Goal: Share content: Share content

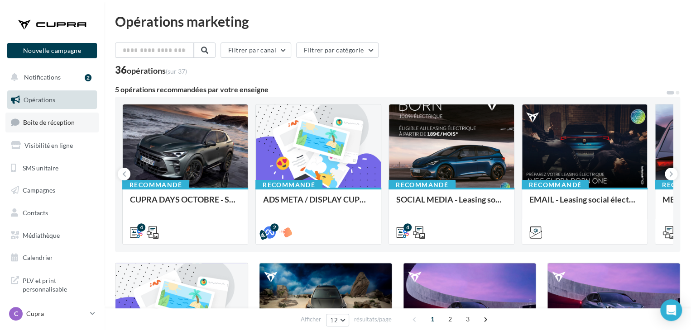
click at [73, 122] on span "Boîte de réception" at bounding box center [49, 123] width 52 height 8
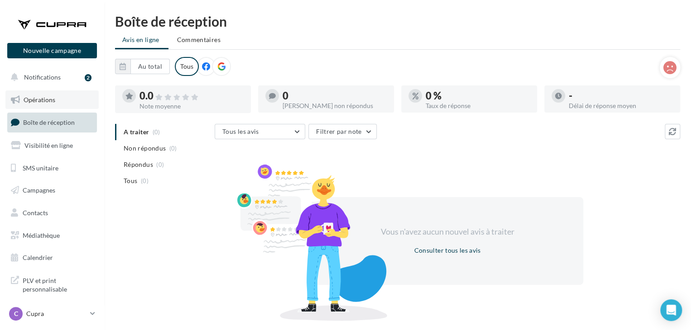
click at [63, 99] on link "Opérations" at bounding box center [51, 100] width 93 height 19
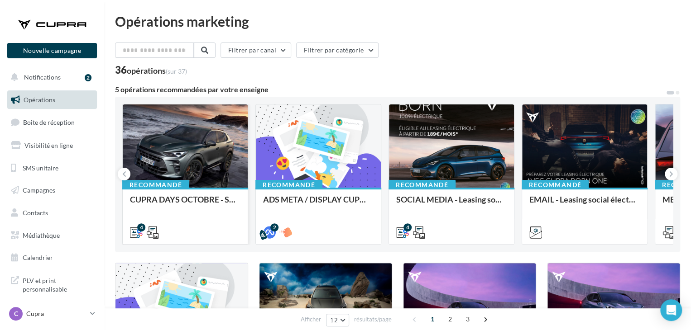
click at [210, 178] on div at bounding box center [185, 147] width 125 height 84
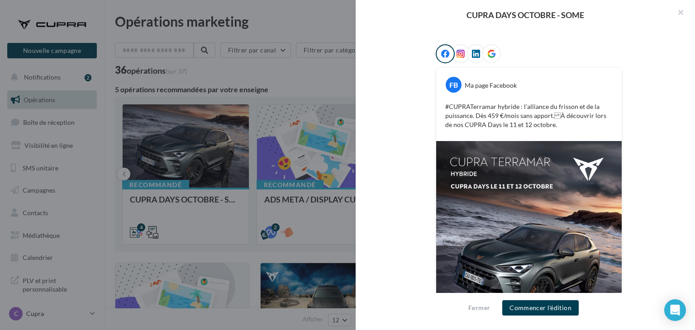
scroll to position [181, 0]
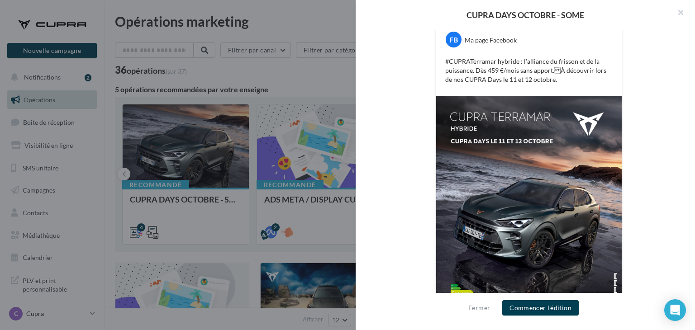
click at [411, 184] on div "FB Ma page Facebook #CUPRATerramar hybride : l’alliance du frisson et de la pui…" at bounding box center [529, 169] width 289 height 341
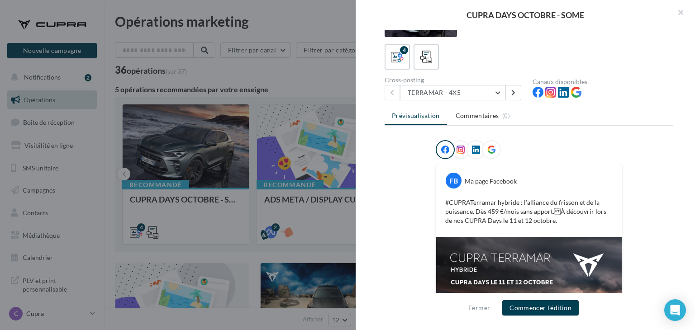
scroll to position [0, 0]
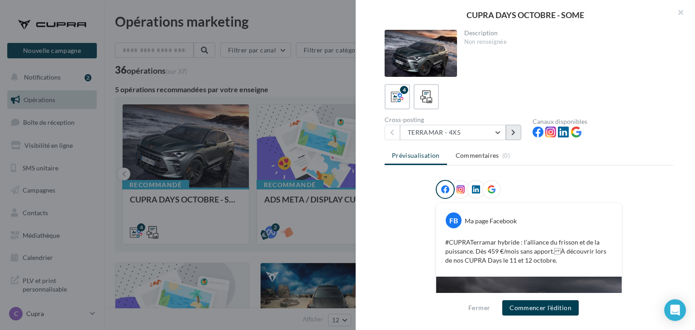
click at [511, 134] on button at bounding box center [513, 132] width 15 height 15
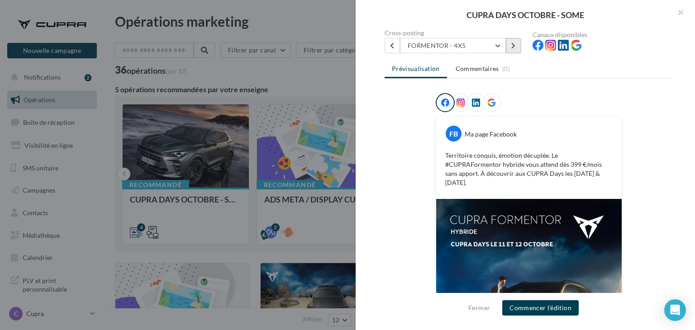
scroll to position [38, 0]
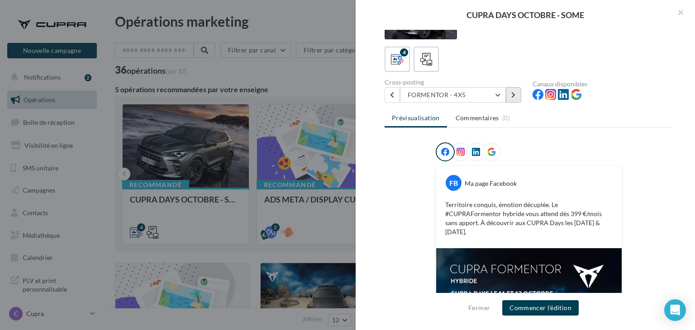
click at [514, 98] on button at bounding box center [513, 94] width 15 height 15
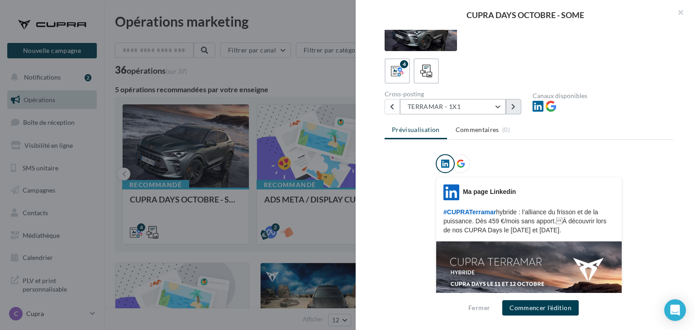
scroll to position [0, 0]
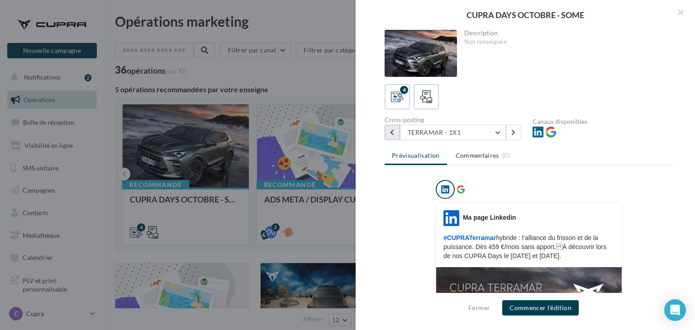
click at [387, 131] on button at bounding box center [392, 132] width 15 height 15
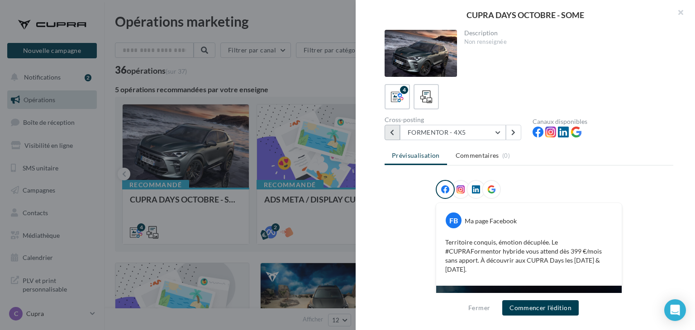
click at [387, 131] on button at bounding box center [392, 132] width 15 height 15
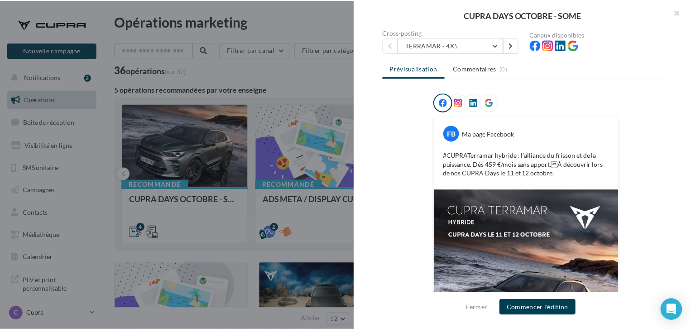
scroll to position [83, 0]
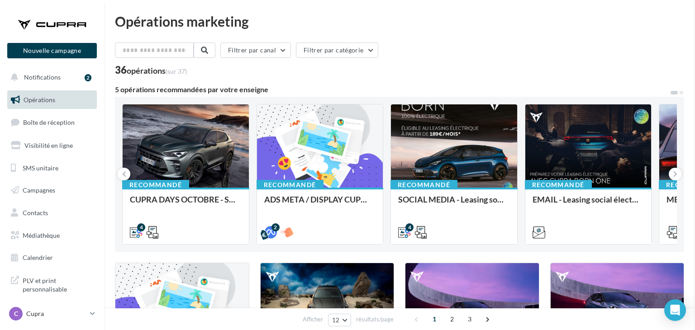
click at [54, 241] on link "Médiathèque" at bounding box center [51, 235] width 93 height 19
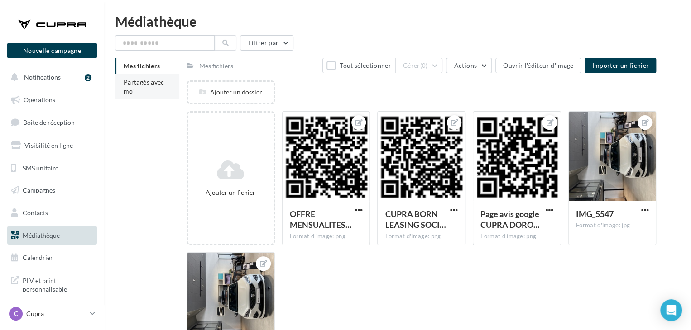
click at [143, 91] on li "Partagés avec moi" at bounding box center [147, 86] width 64 height 25
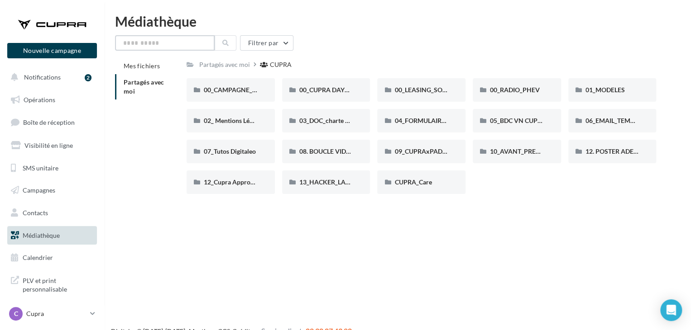
click at [185, 48] on input "text" at bounding box center [165, 42] width 100 height 15
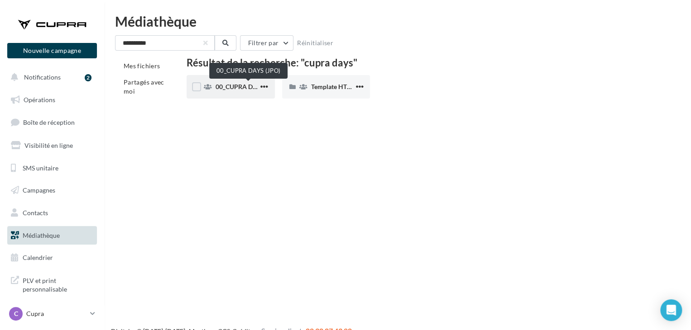
click at [236, 89] on span "00_CUPRA DAYS (JPO)" at bounding box center [248, 87] width 66 height 8
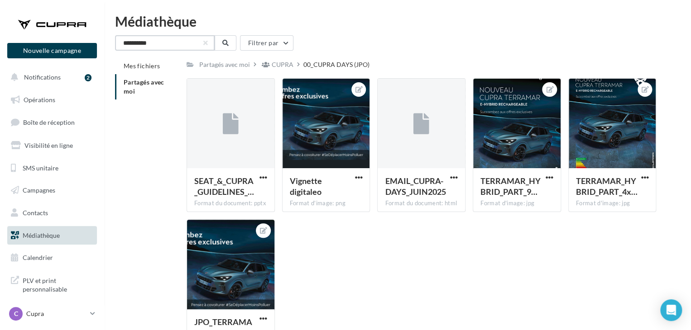
click at [164, 48] on input "**********" at bounding box center [165, 42] width 100 height 15
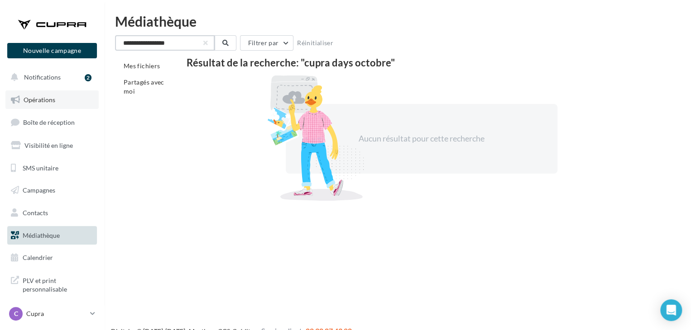
type input "**********"
click at [41, 103] on span "Opérations" at bounding box center [40, 100] width 32 height 8
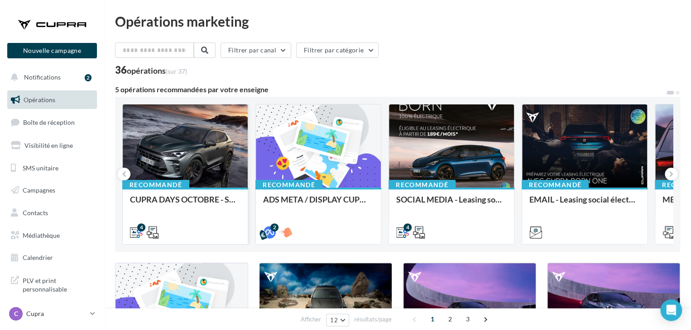
click at [197, 177] on div at bounding box center [185, 147] width 125 height 84
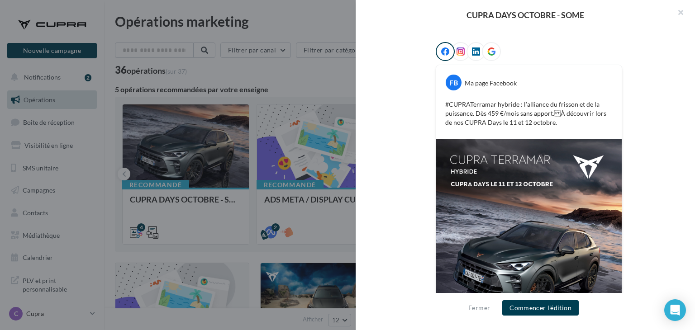
scroll to position [219, 0]
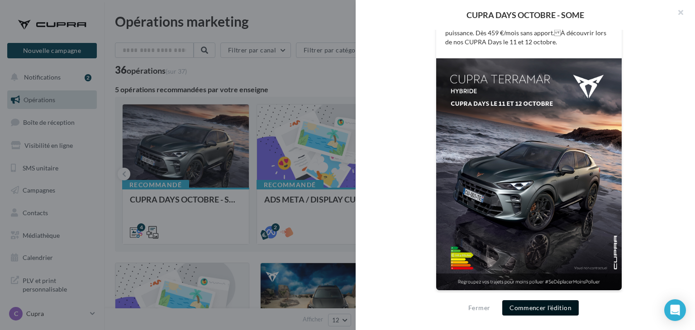
click at [553, 308] on button "Commencer l'édition" at bounding box center [540, 308] width 76 height 15
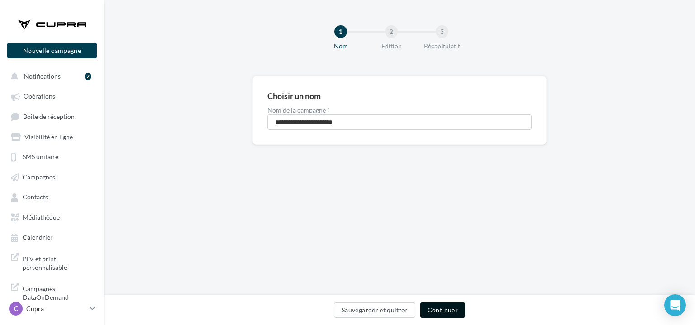
click at [445, 312] on button "Continuer" at bounding box center [442, 310] width 45 height 15
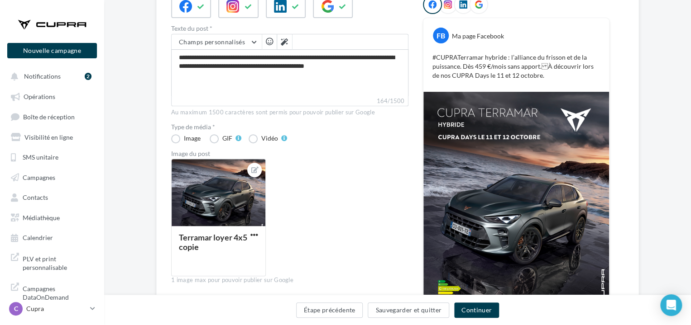
scroll to position [136, 0]
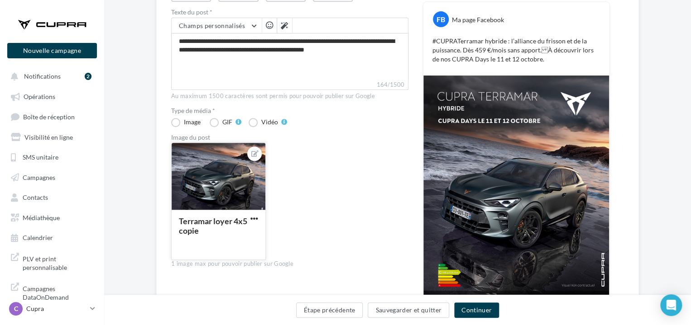
click at [242, 174] on div at bounding box center [219, 177] width 94 height 68
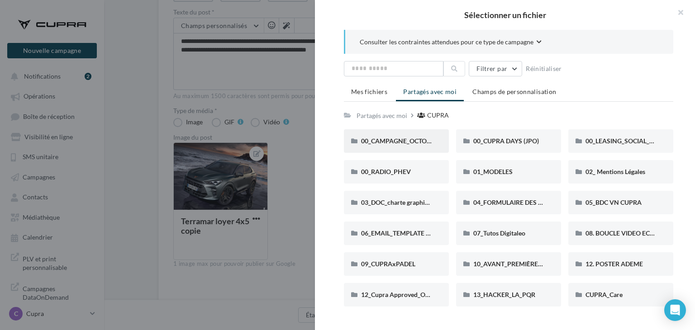
click at [400, 146] on div "00_CAMPAGNE_OCTOBRE" at bounding box center [396, 141] width 105 height 24
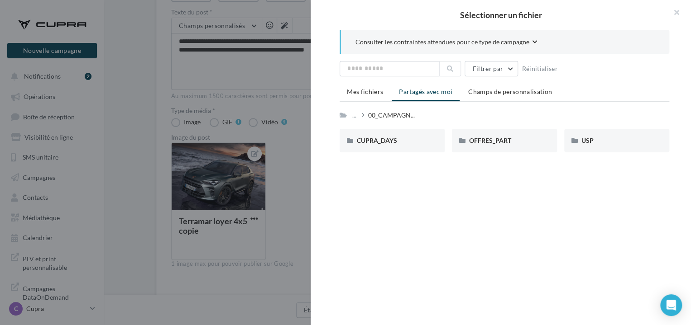
click at [400, 146] on div "CUPRA_DAYS" at bounding box center [391, 141] width 105 height 24
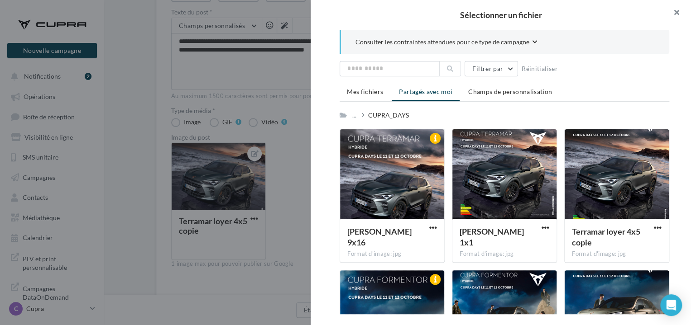
click at [681, 10] on button "button" at bounding box center [672, 13] width 36 height 27
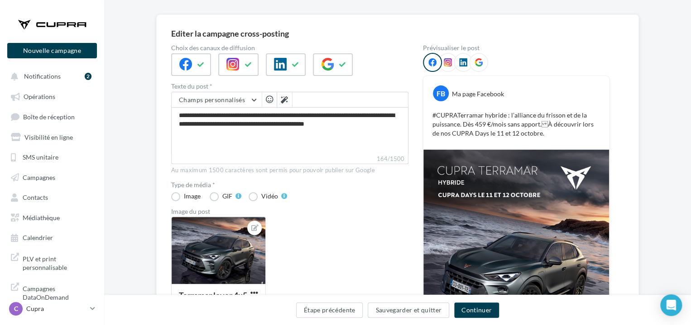
scroll to position [45, 0]
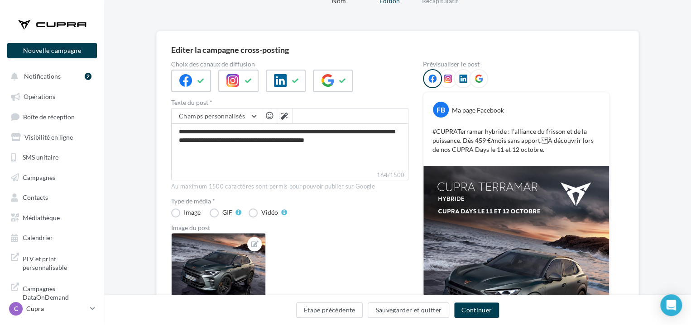
click at [447, 76] on icon at bounding box center [448, 79] width 8 height 8
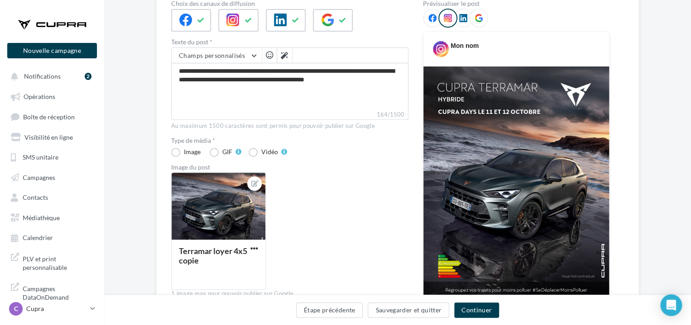
scroll to position [91, 0]
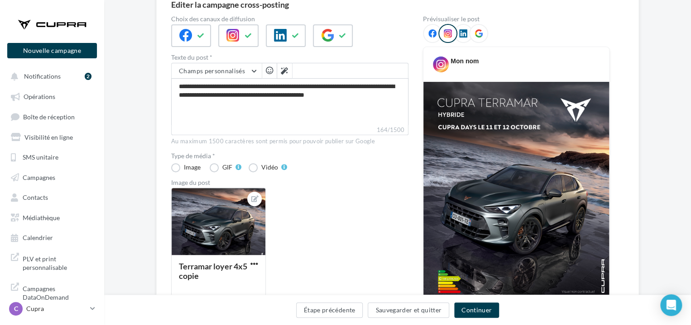
click at [433, 38] on div at bounding box center [432, 33] width 19 height 19
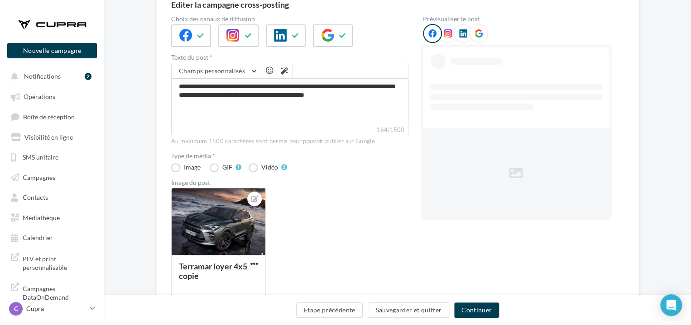
click at [446, 37] on icon at bounding box center [448, 33] width 8 height 8
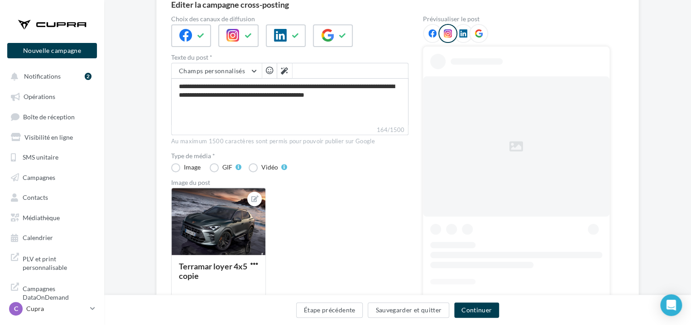
click at [428, 37] on span at bounding box center [432, 33] width 8 height 9
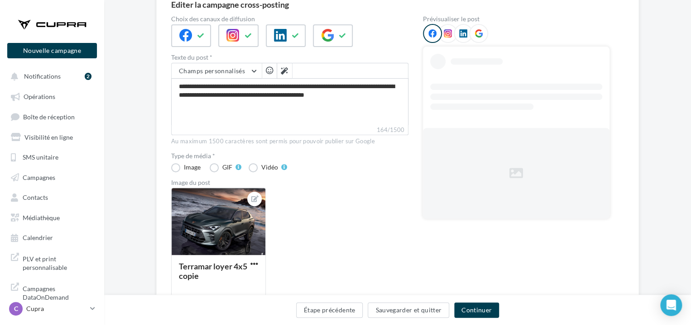
click at [446, 37] on icon at bounding box center [448, 33] width 8 height 8
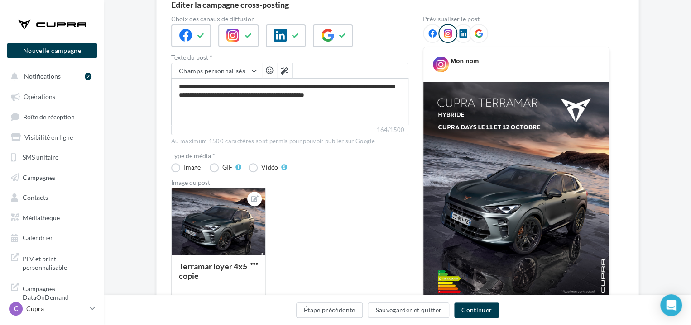
click at [435, 38] on span at bounding box center [432, 33] width 8 height 9
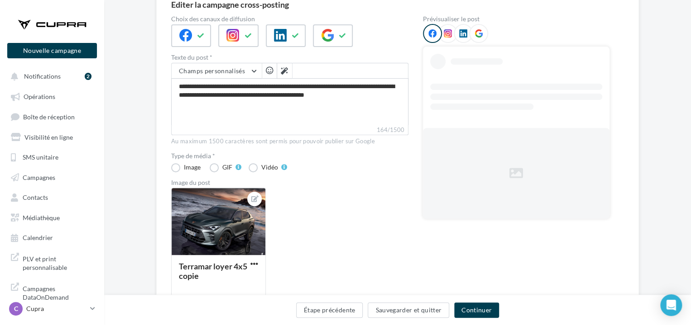
click at [455, 38] on div at bounding box center [463, 33] width 19 height 19
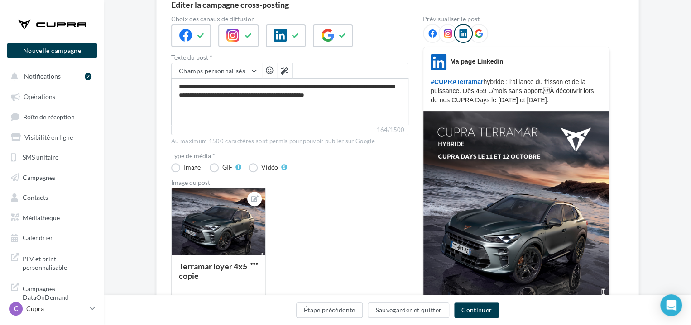
click at [428, 38] on span at bounding box center [432, 33] width 8 height 9
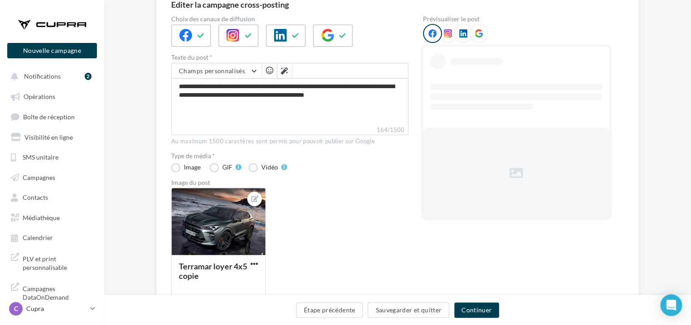
click at [445, 38] on span at bounding box center [448, 33] width 8 height 9
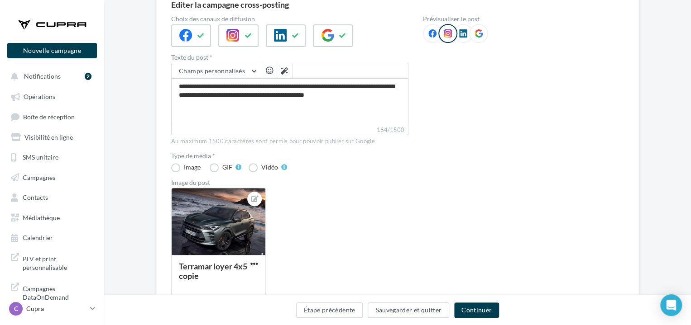
click at [435, 38] on span at bounding box center [432, 33] width 8 height 9
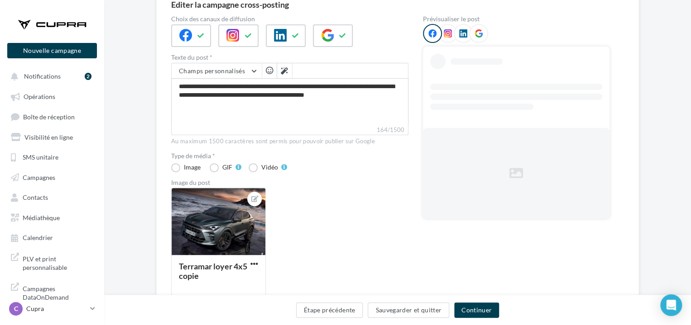
click at [445, 38] on span at bounding box center [448, 33] width 8 height 9
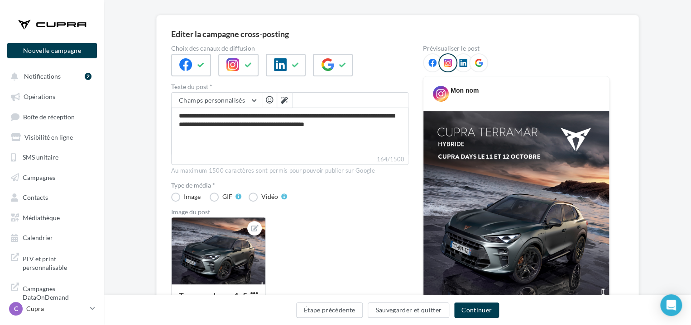
scroll to position [45, 0]
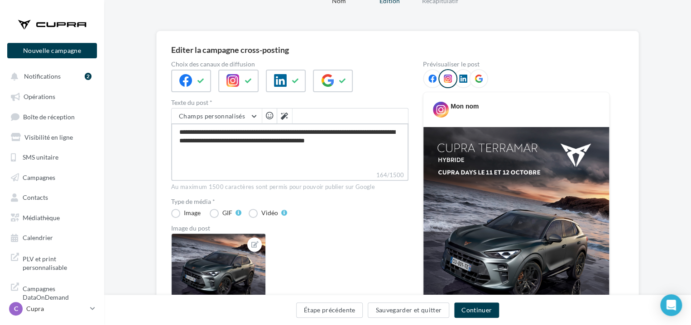
drag, startPoint x: 396, startPoint y: 143, endPoint x: 179, endPoint y: 133, distance: 217.5
click at [179, 133] on textarea "**********" at bounding box center [289, 147] width 237 height 47
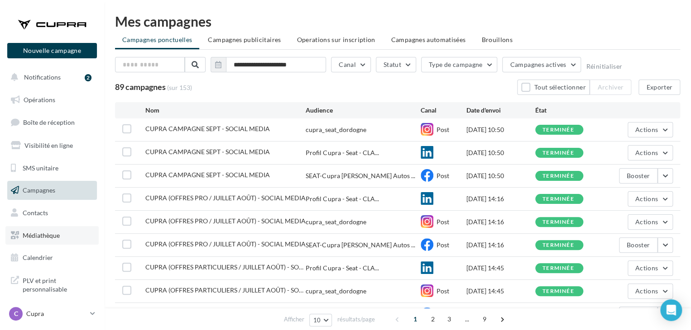
click at [49, 236] on span "Médiathèque" at bounding box center [41, 236] width 37 height 8
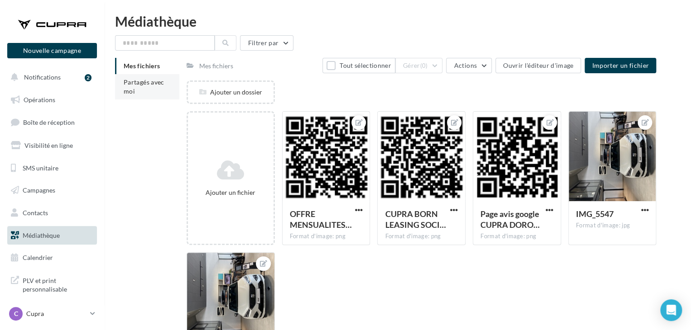
click at [157, 91] on li "Partagés avec moi" at bounding box center [147, 86] width 64 height 25
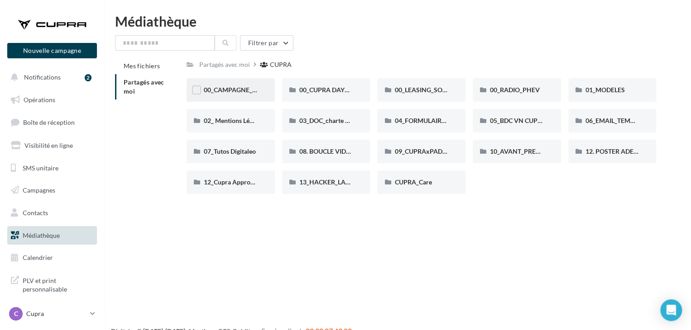
click at [234, 96] on div "00_CAMPAGNE_OCTOBRE" at bounding box center [230, 90] width 88 height 24
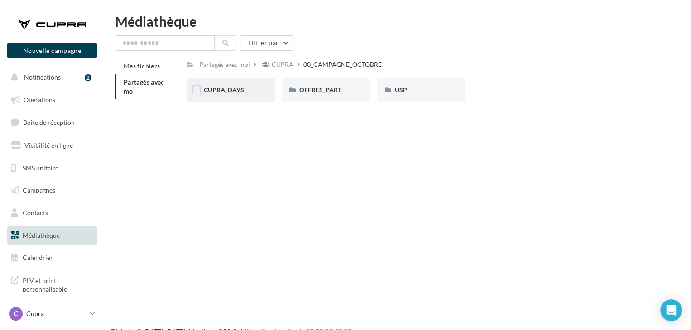
click at [223, 96] on div "CUPRA_DAYS" at bounding box center [230, 90] width 88 height 24
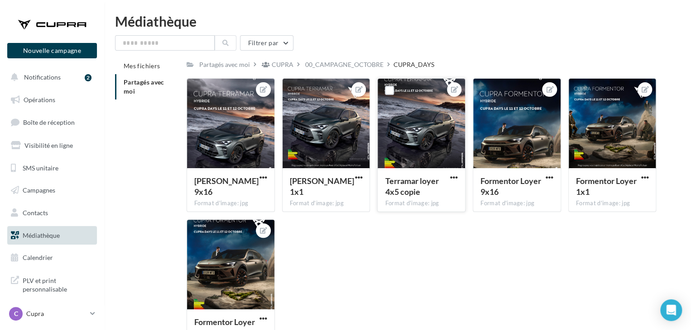
click at [439, 137] on div at bounding box center [420, 124] width 87 height 91
click at [456, 179] on span "button" at bounding box center [454, 178] width 8 height 8
click at [409, 220] on button "Télécharger" at bounding box center [412, 219] width 96 height 24
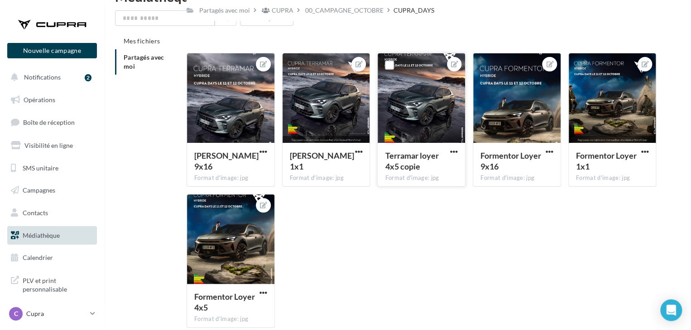
scroll to position [69, 0]
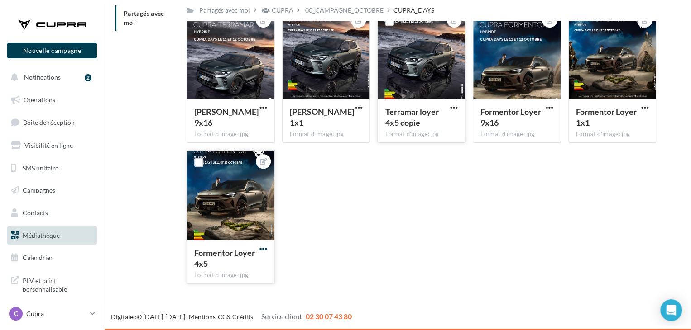
click at [263, 247] on span "button" at bounding box center [263, 249] width 8 height 8
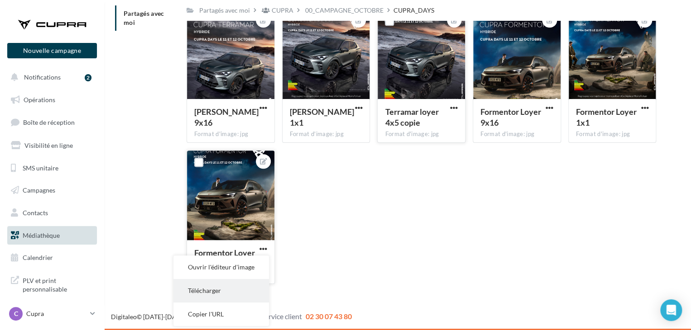
click at [231, 292] on button "Télécharger" at bounding box center [221, 291] width 96 height 24
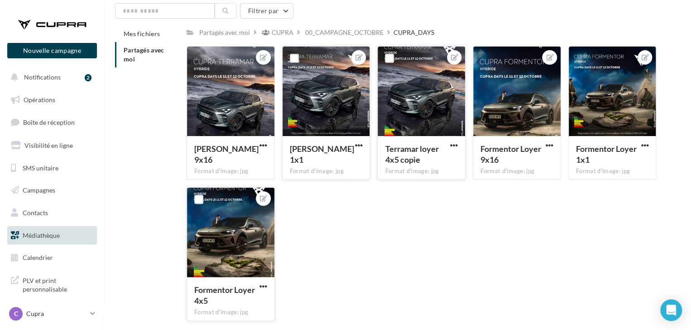
scroll to position [0, 0]
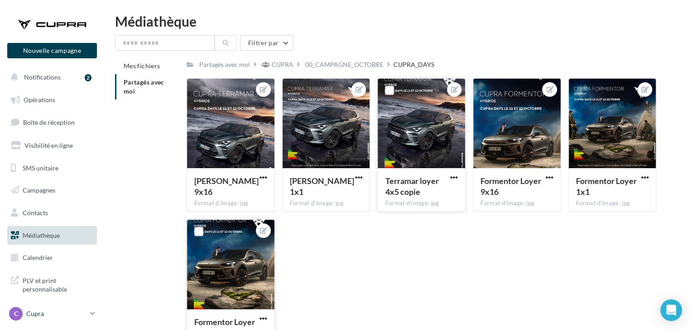
click at [65, 306] on link "C Cupra cupra_perigueux" at bounding box center [52, 314] width 90 height 17
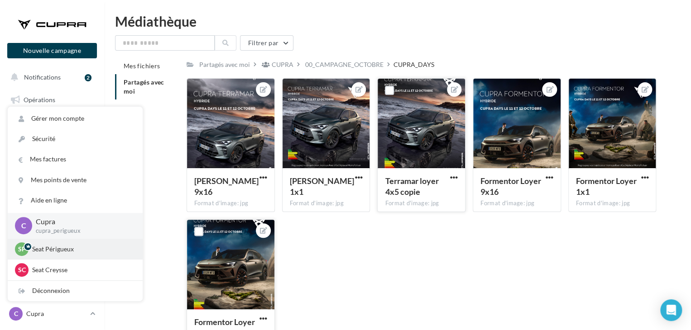
click at [72, 250] on p "Seat Périgueux" at bounding box center [82, 249] width 100 height 9
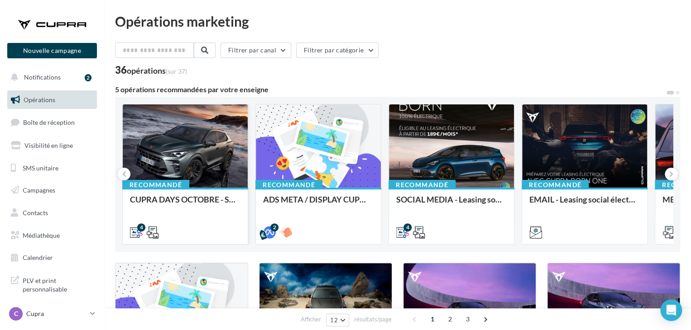
click at [173, 163] on div at bounding box center [185, 147] width 125 height 84
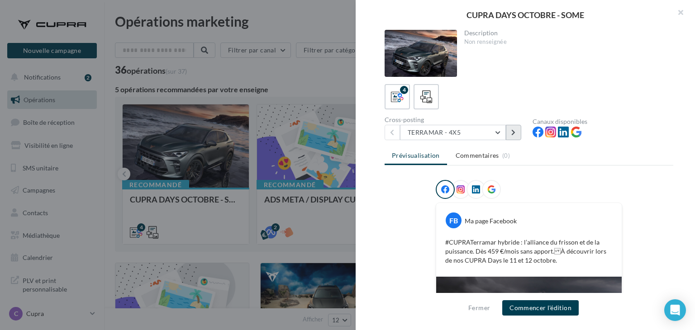
click at [509, 131] on button at bounding box center [513, 132] width 15 height 15
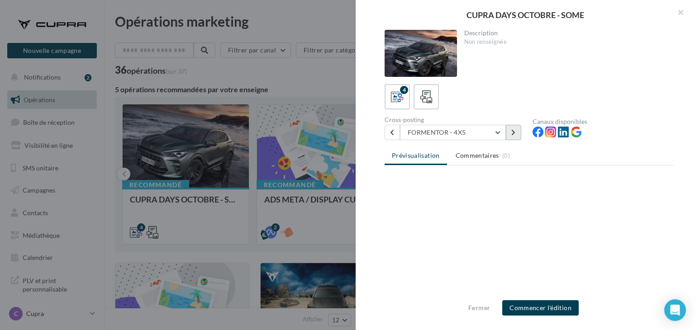
click at [509, 131] on button at bounding box center [513, 132] width 15 height 15
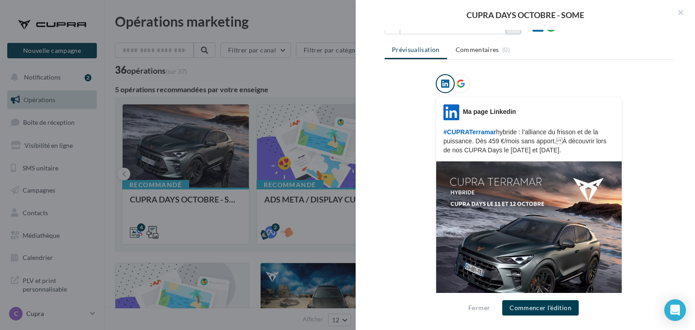
scroll to position [45, 0]
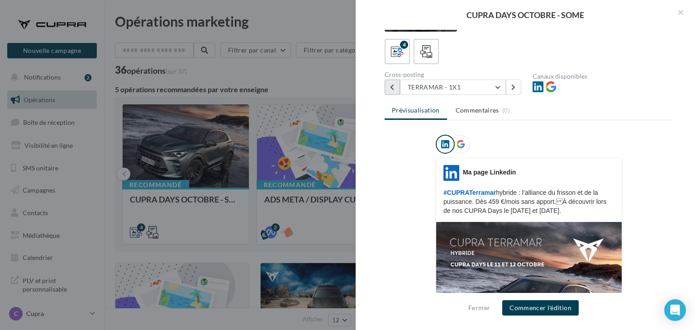
click at [399, 86] on button at bounding box center [392, 87] width 15 height 15
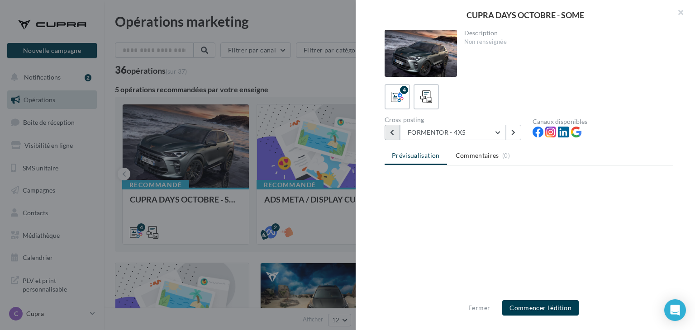
click at [399, 86] on label "4" at bounding box center [397, 96] width 25 height 25
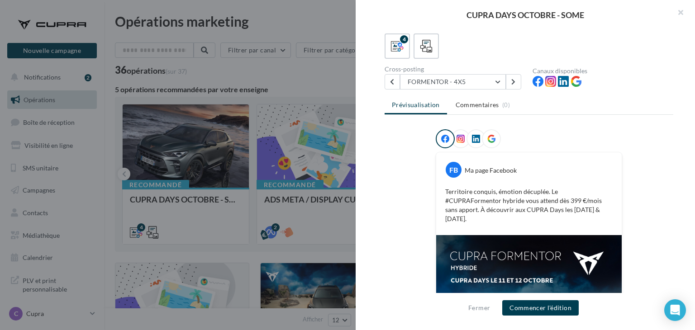
scroll to position [181, 0]
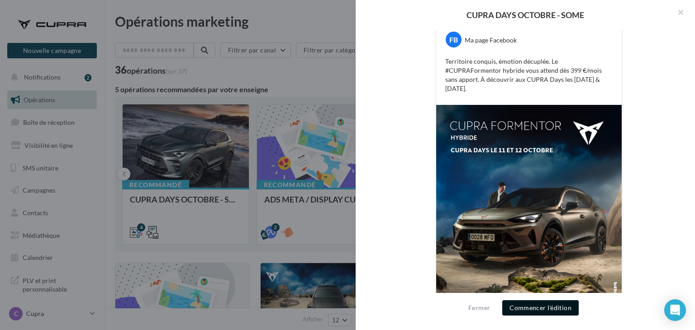
click at [530, 305] on button "Commencer l'édition" at bounding box center [540, 308] width 76 height 15
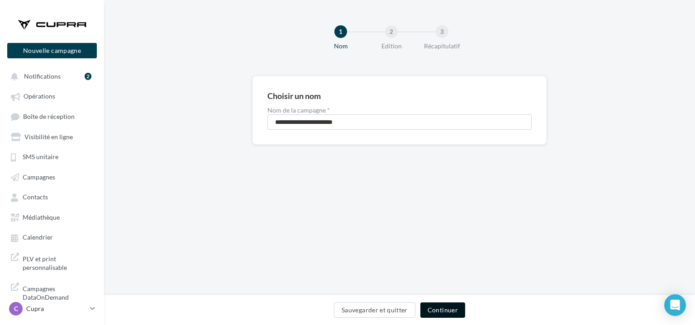
click at [444, 309] on button "Continuer" at bounding box center [442, 310] width 45 height 15
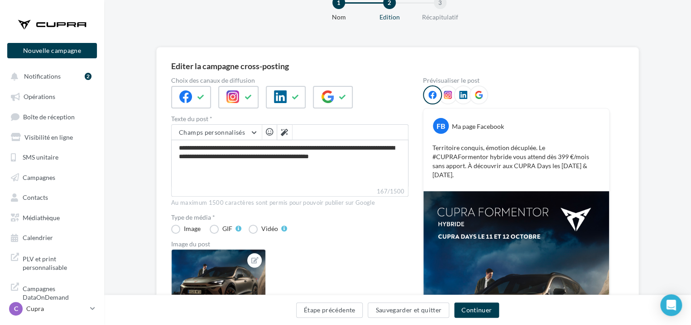
scroll to position [45, 0]
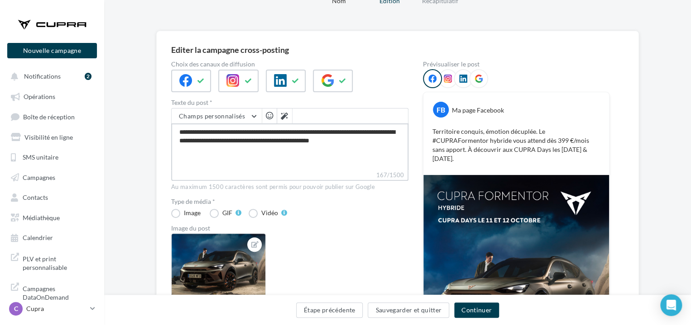
drag, startPoint x: 179, startPoint y: 132, endPoint x: 220, endPoint y: 149, distance: 43.8
click at [220, 149] on textarea "**********" at bounding box center [289, 147] width 237 height 47
